Goal: Information Seeking & Learning: Learn about a topic

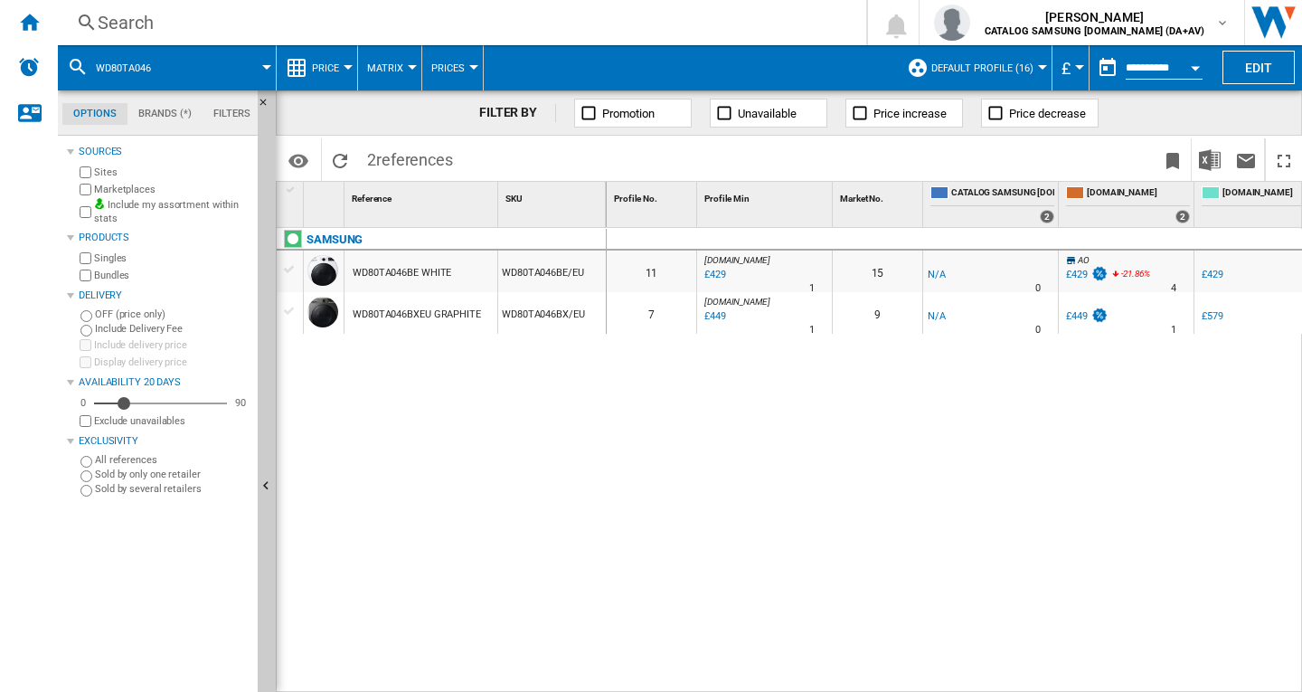
scroll to position [0, 825]
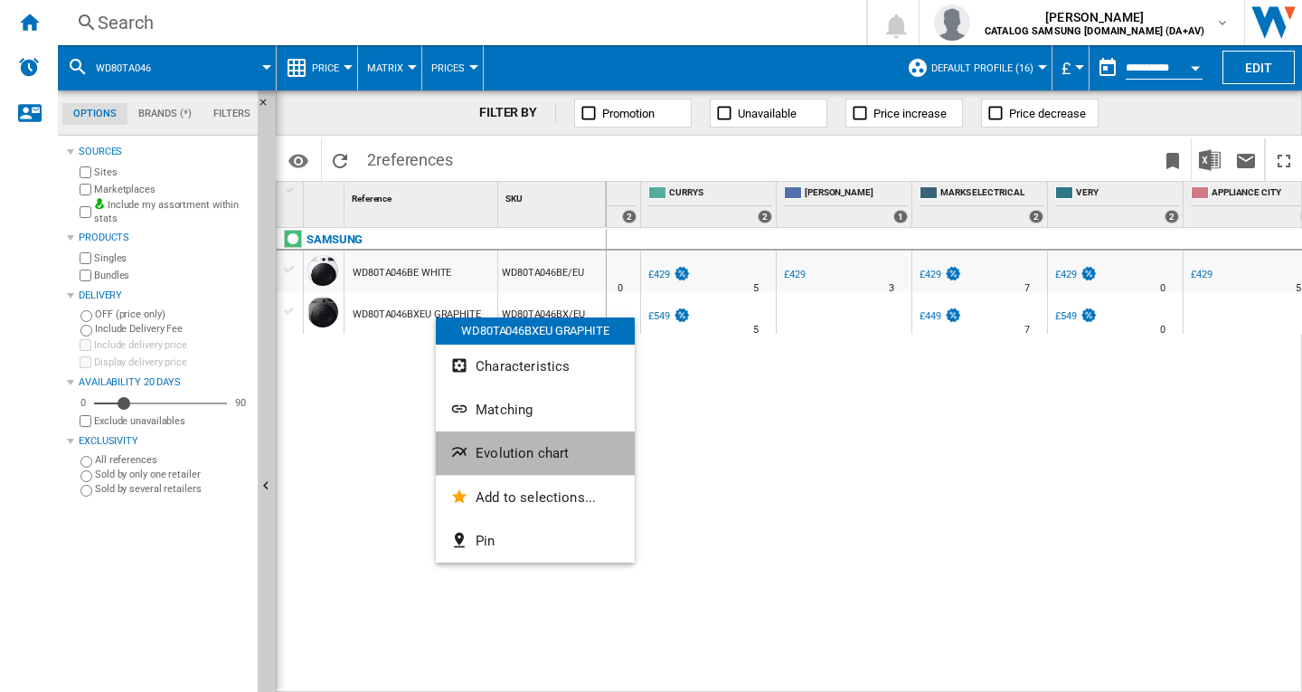
click at [507, 459] on span "Evolution chart" at bounding box center [522, 453] width 93 height 16
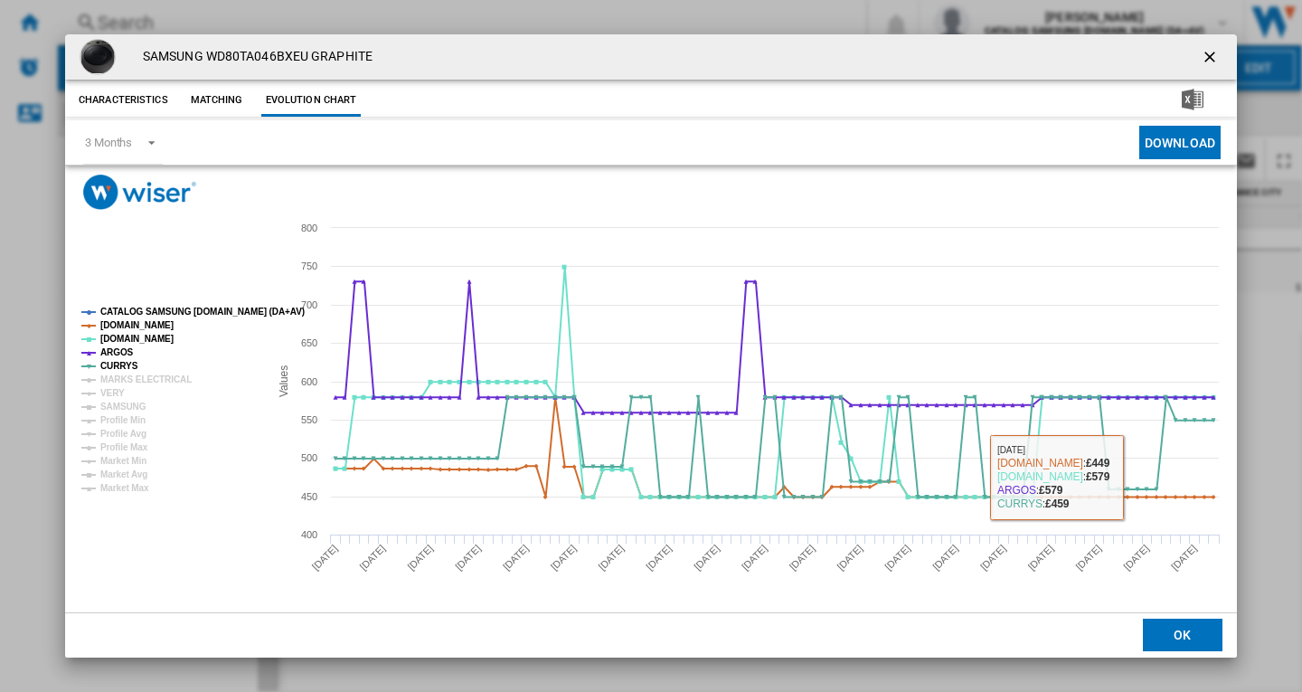
click at [156, 370] on rect "Product popup" at bounding box center [167, 400] width 187 height 200
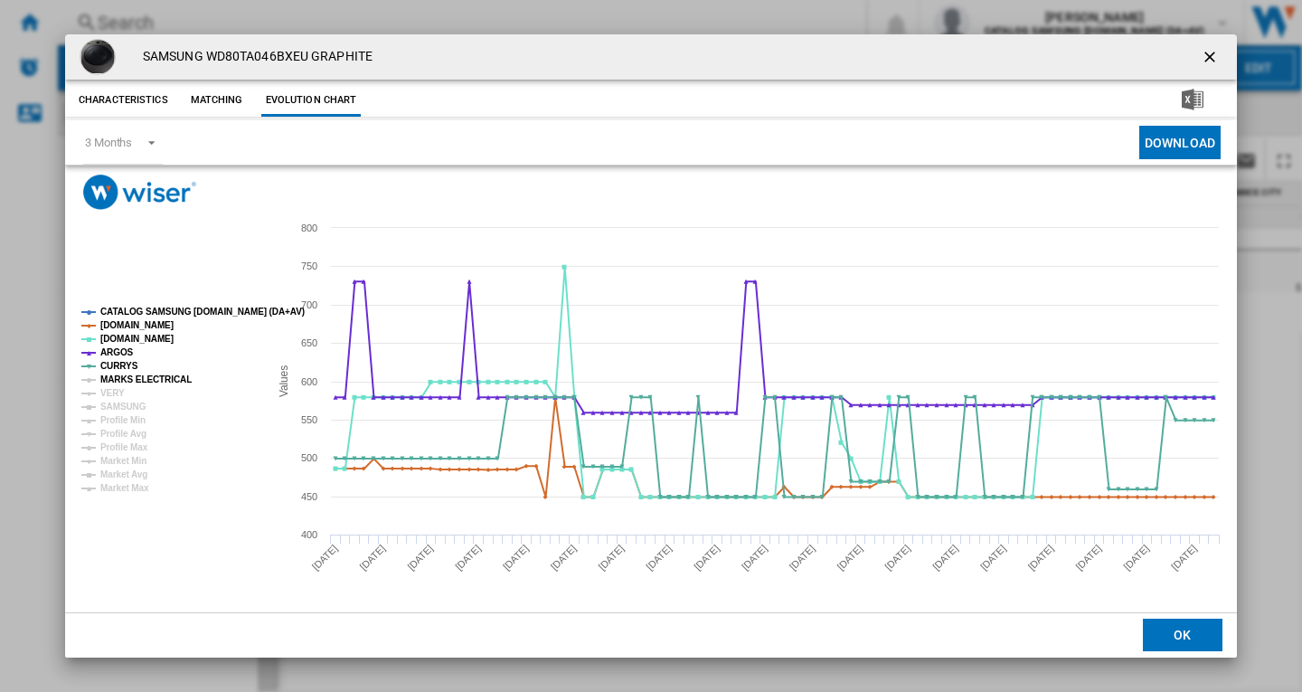
click at [147, 376] on tspan "MARKS ELECTRICAL" at bounding box center [145, 379] width 91 height 10
click at [118, 391] on tspan "VERY" at bounding box center [112, 393] width 24 height 10
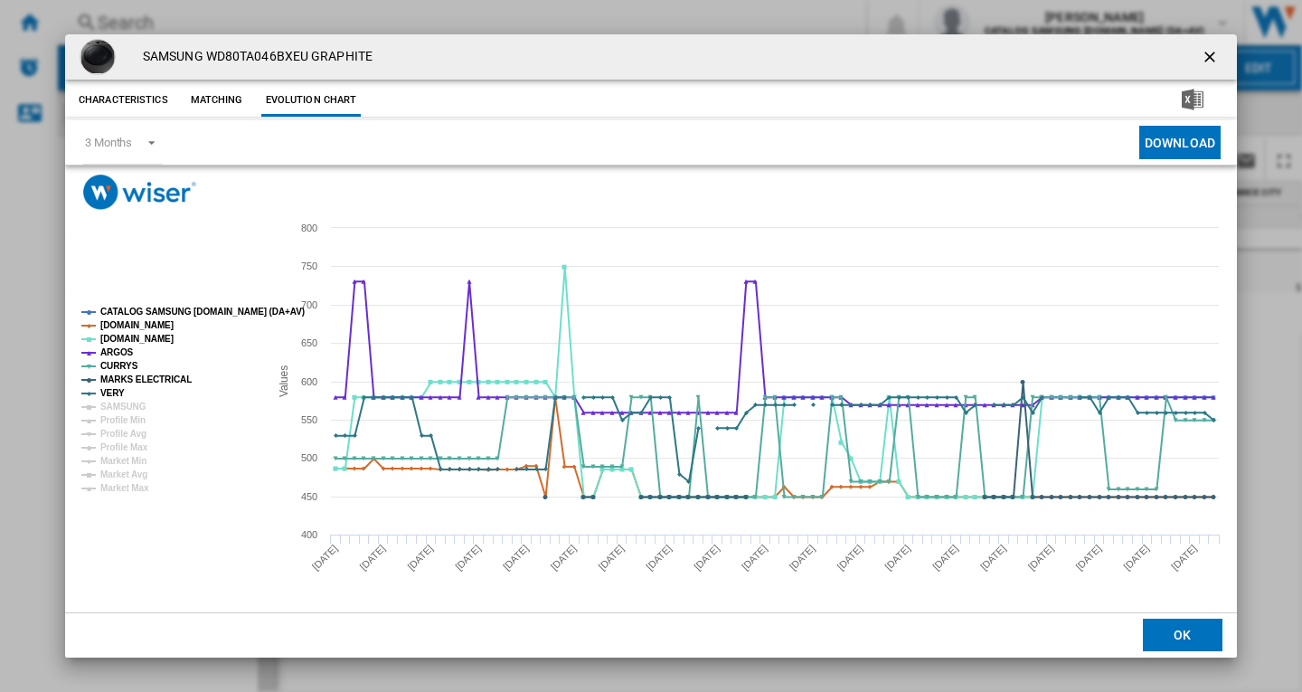
click at [122, 401] on tspan "SAMSUNG" at bounding box center [123, 406] width 46 height 10
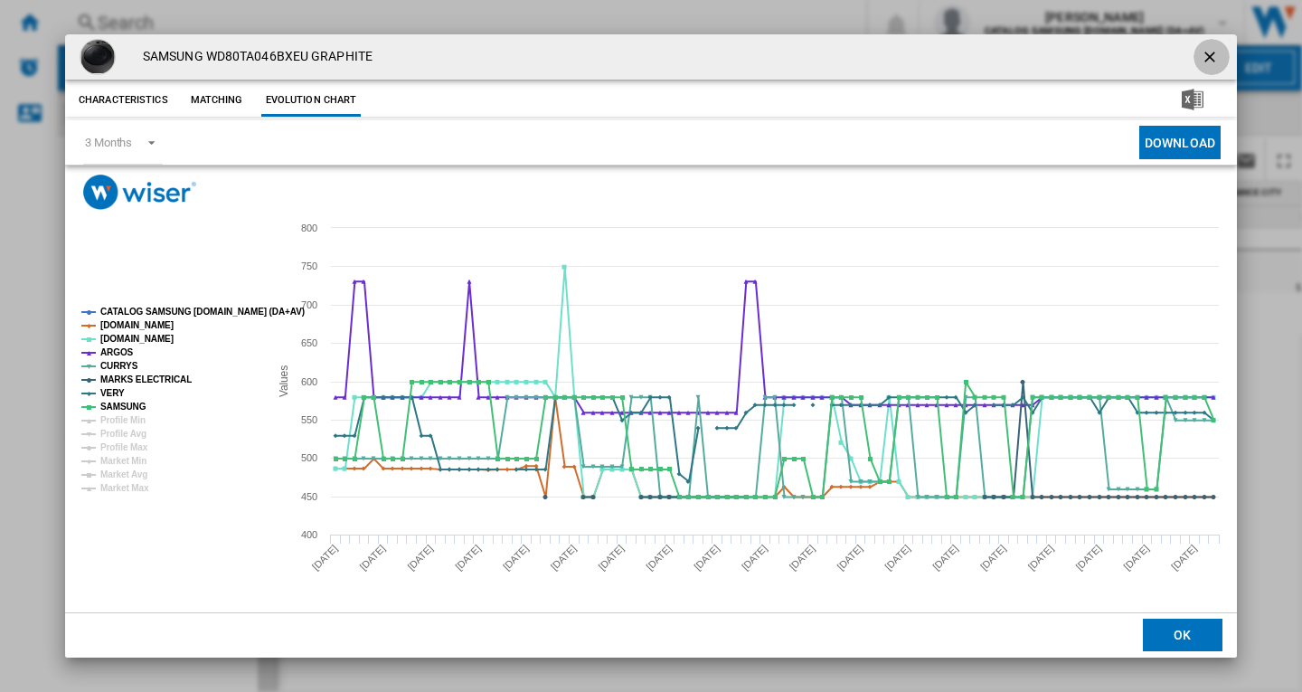
click at [1212, 56] on ng-md-icon "getI18NText('BUTTONS.CLOSE_DIALOG')" at bounding box center [1212, 59] width 22 height 22
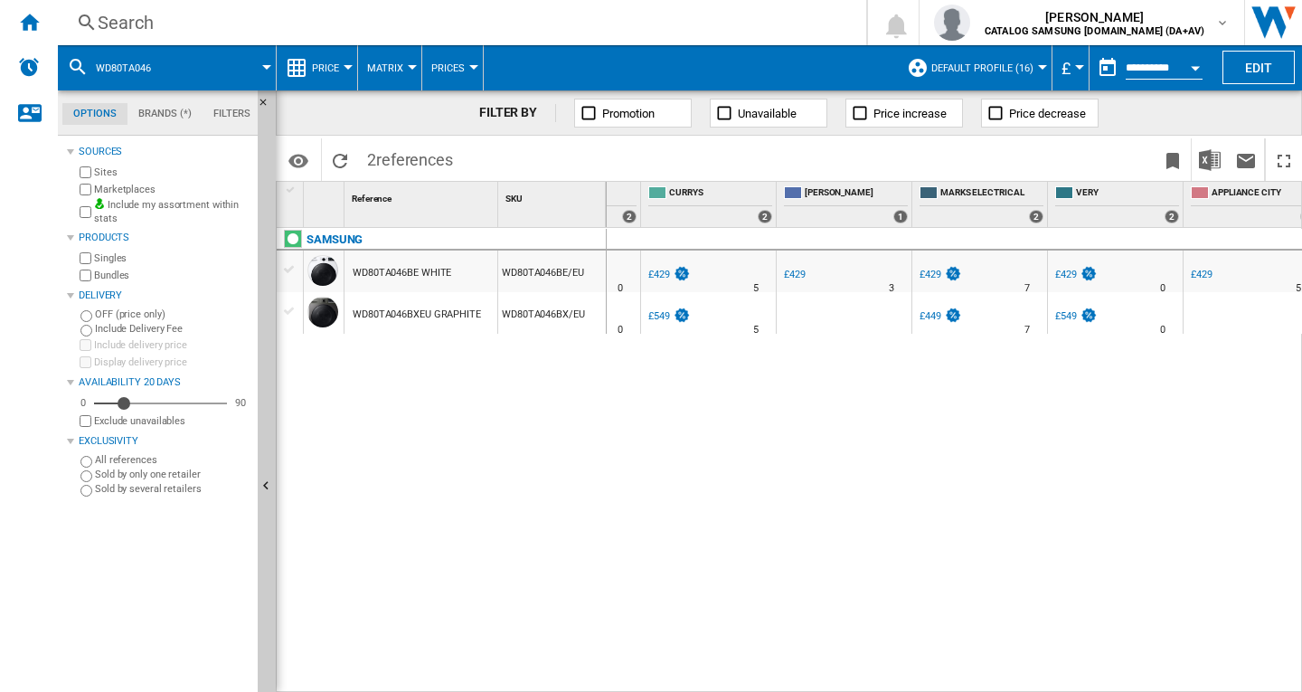
click at [964, 396] on div "0 0 11 [DOMAIN_NAME] : AO -1.0 % £429 % N/A 1 [DOMAIN_NAME] : AO 15 -1.0 % -£1 %" at bounding box center [955, 460] width 696 height 465
drag, startPoint x: 969, startPoint y: 415, endPoint x: 1015, endPoint y: 319, distance: 106.3
click at [969, 415] on div "0 0 11 [DOMAIN_NAME] : AO -1.0 % £429 % N/A 1 [DOMAIN_NAME] : AO 15 -1.0 % -£1 %" at bounding box center [955, 460] width 696 height 465
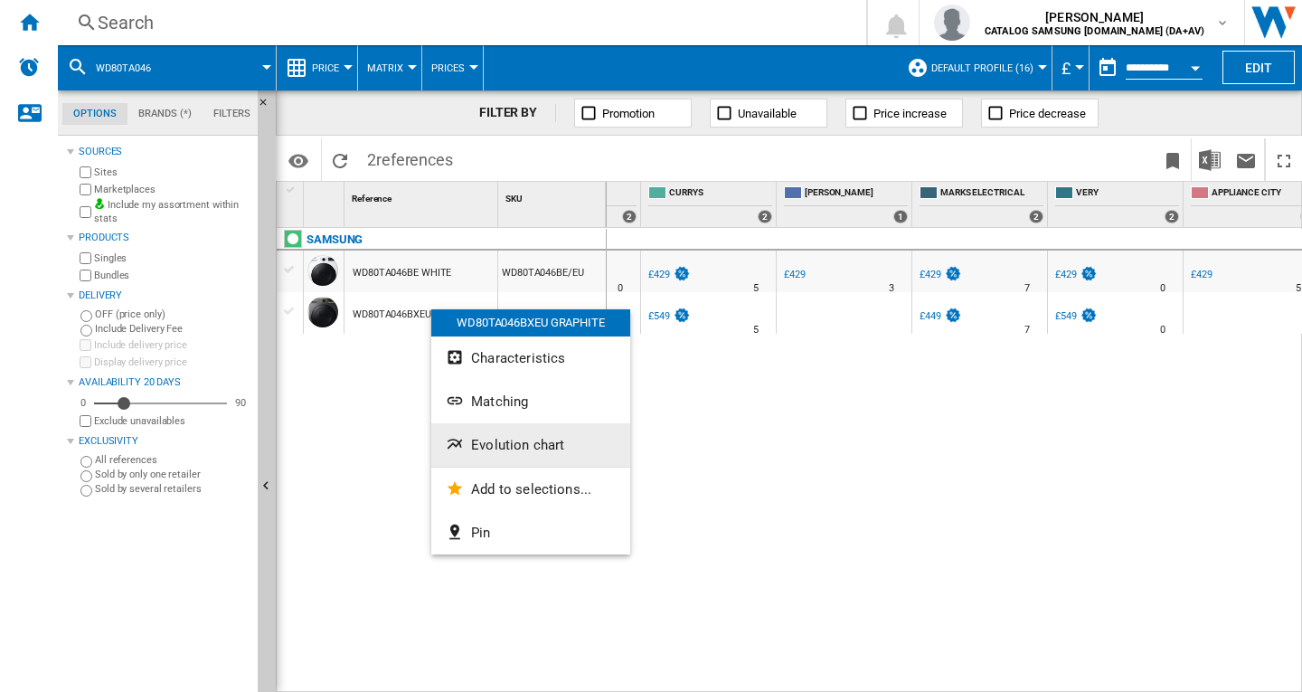
click at [503, 449] on span "Evolution chart" at bounding box center [517, 445] width 93 height 16
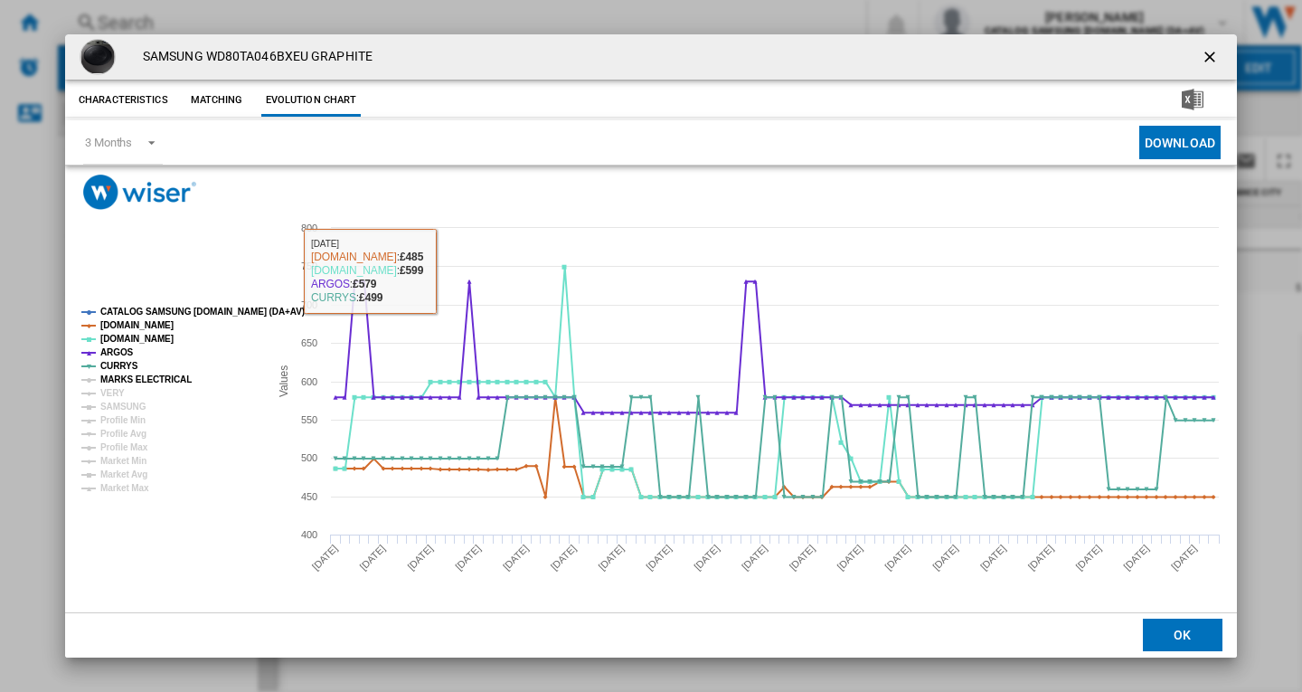
click at [167, 374] on tspan "MARKS ELECTRICAL" at bounding box center [145, 379] width 91 height 10
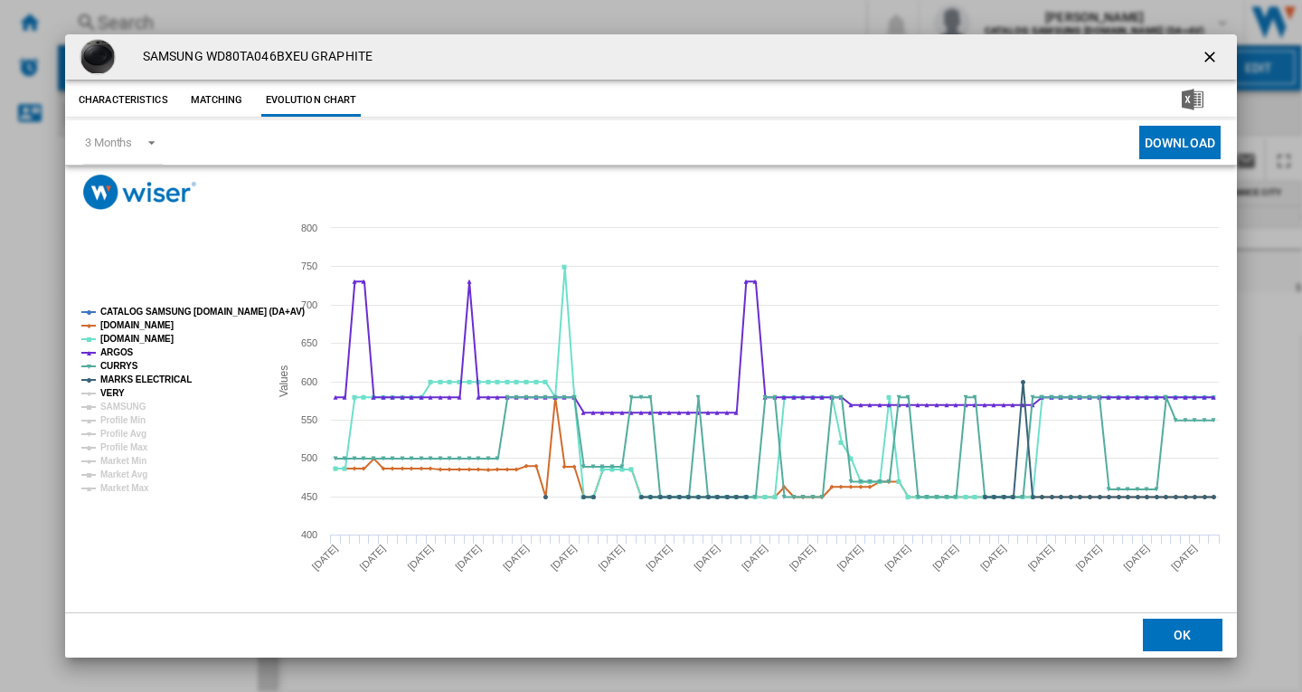
click at [118, 392] on tspan "VERY" at bounding box center [112, 393] width 24 height 10
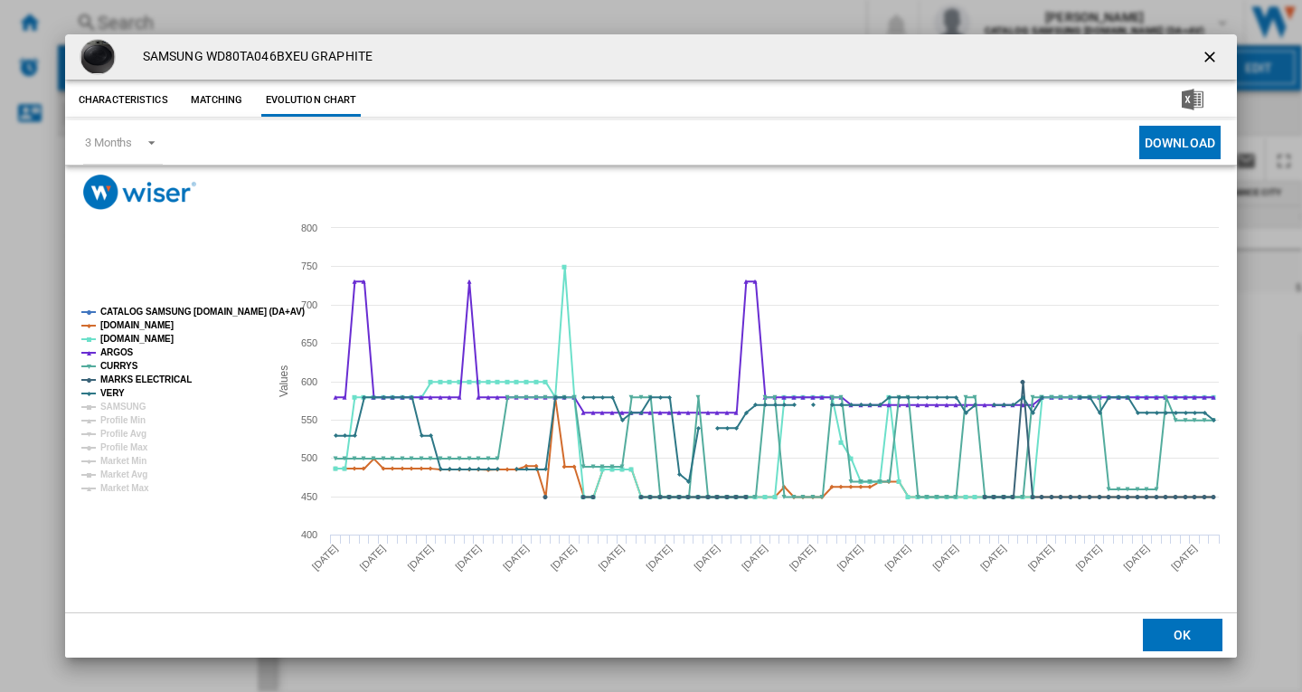
click at [135, 403] on tspan "SAMSUNG" at bounding box center [123, 406] width 46 height 10
